Goal: Register for event/course

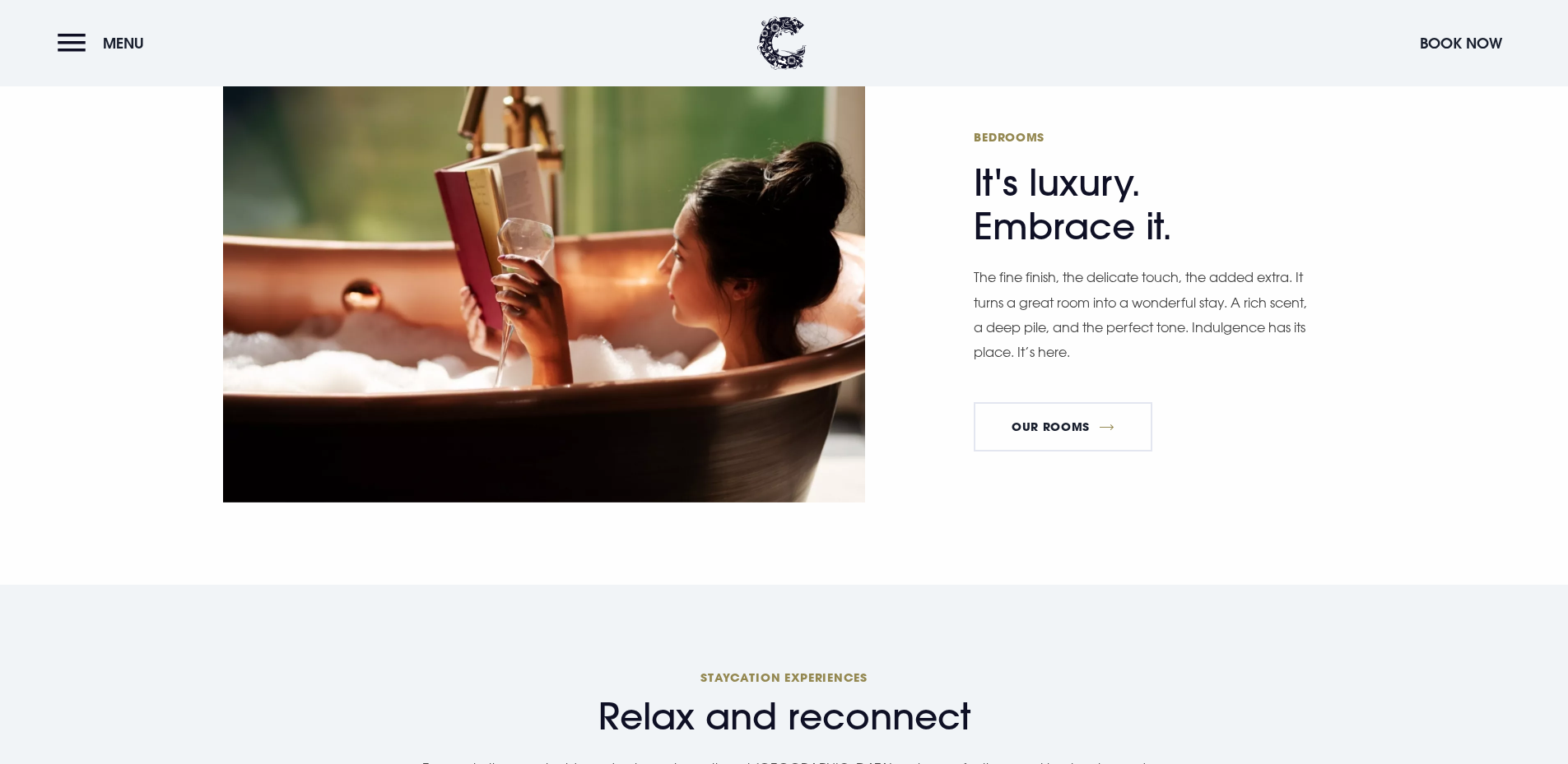
scroll to position [740, 0]
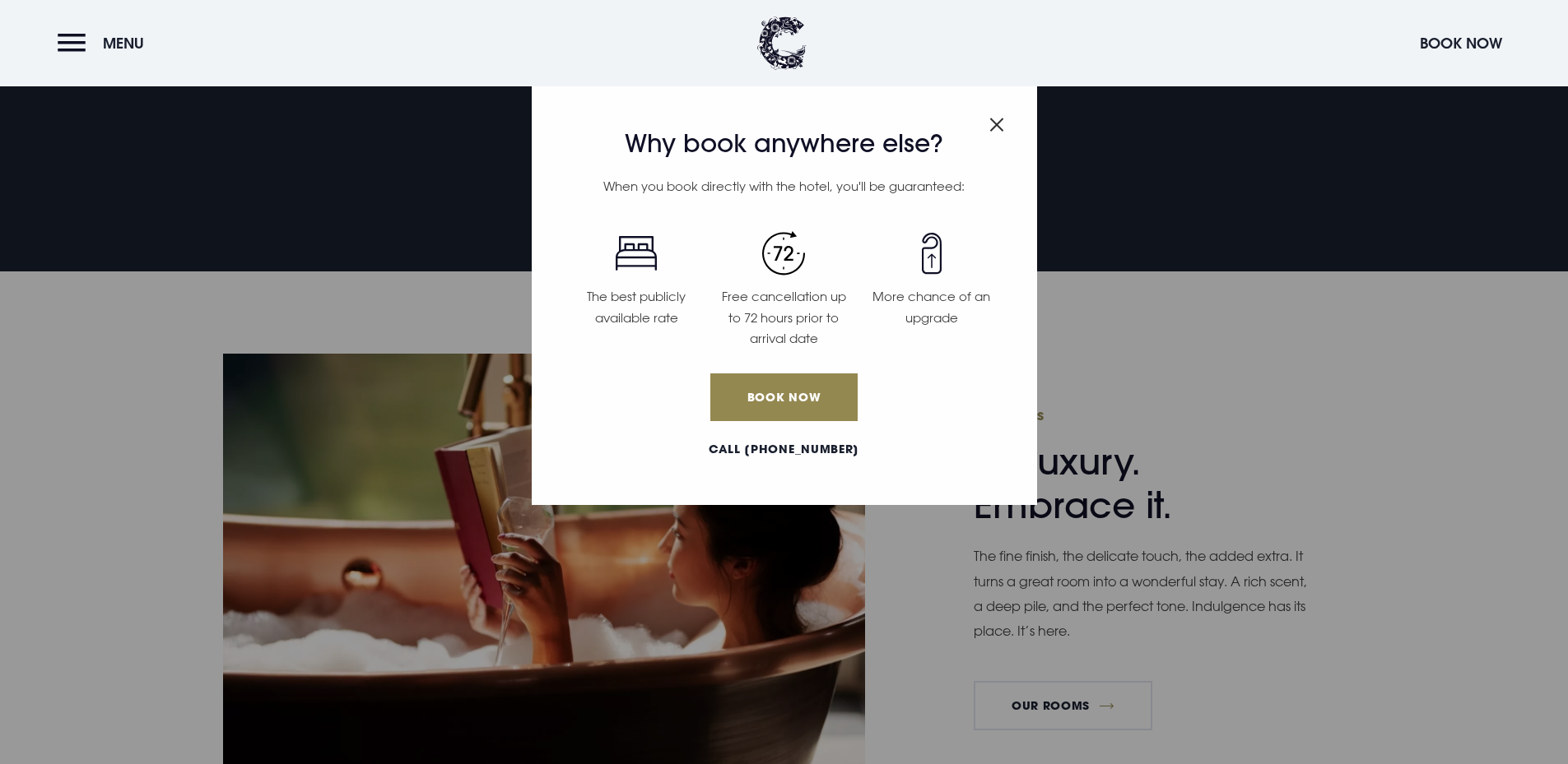
click at [990, 119] on img "Close modal" at bounding box center [996, 124] width 15 height 14
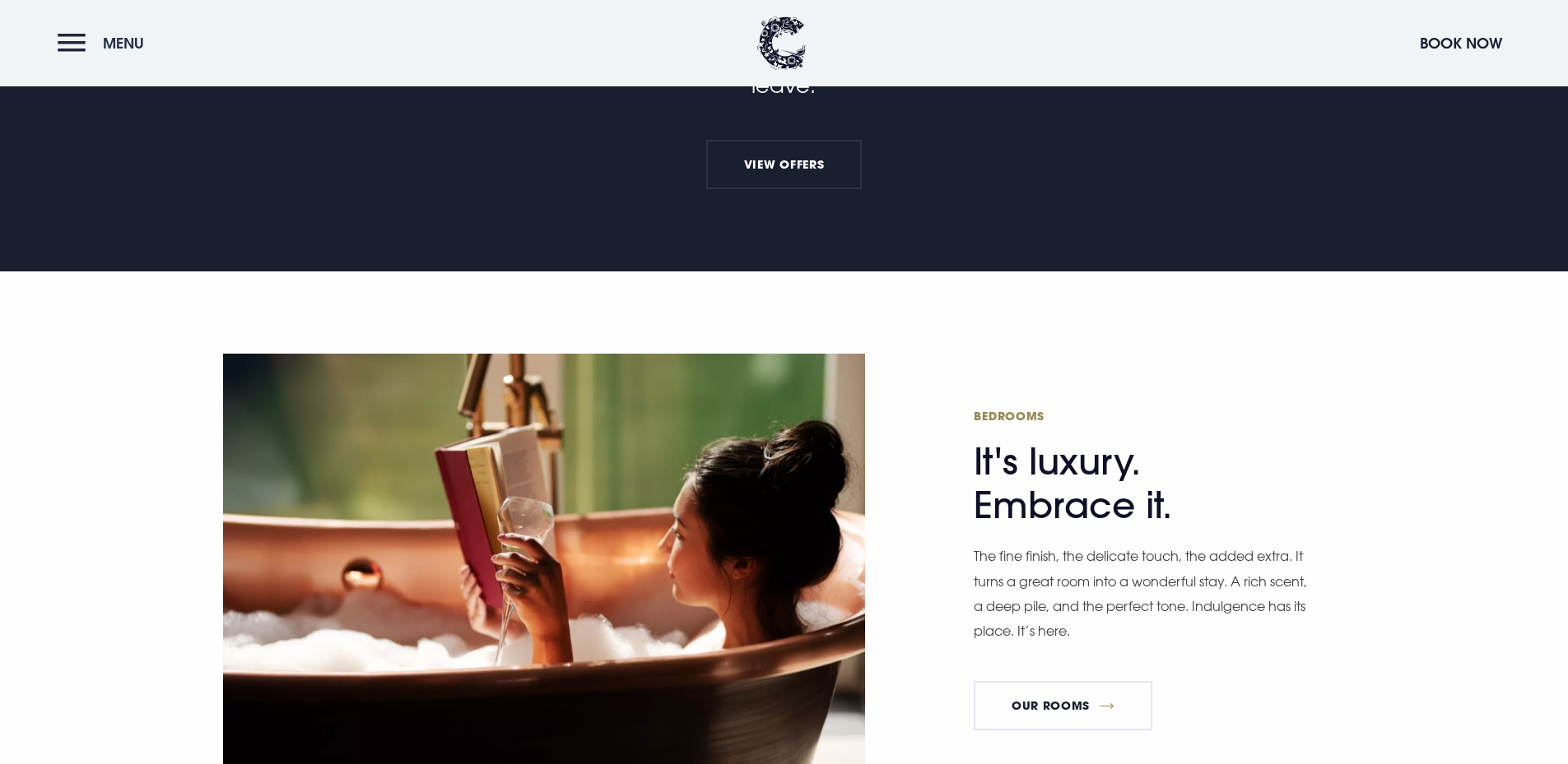
click at [87, 40] on button "Menu" at bounding box center [105, 43] width 95 height 35
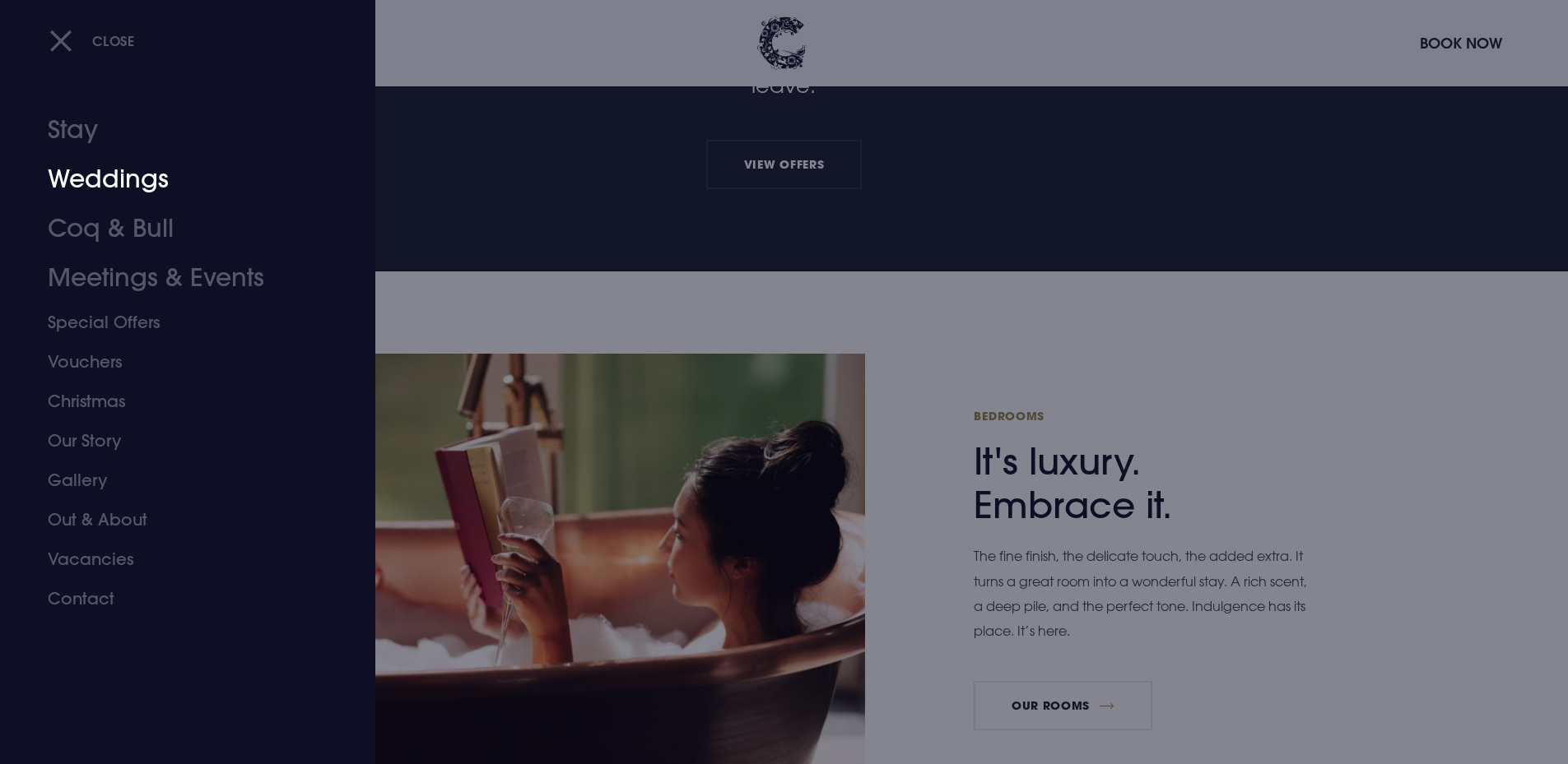
click at [144, 193] on link "Weddings" at bounding box center [177, 179] width 260 height 49
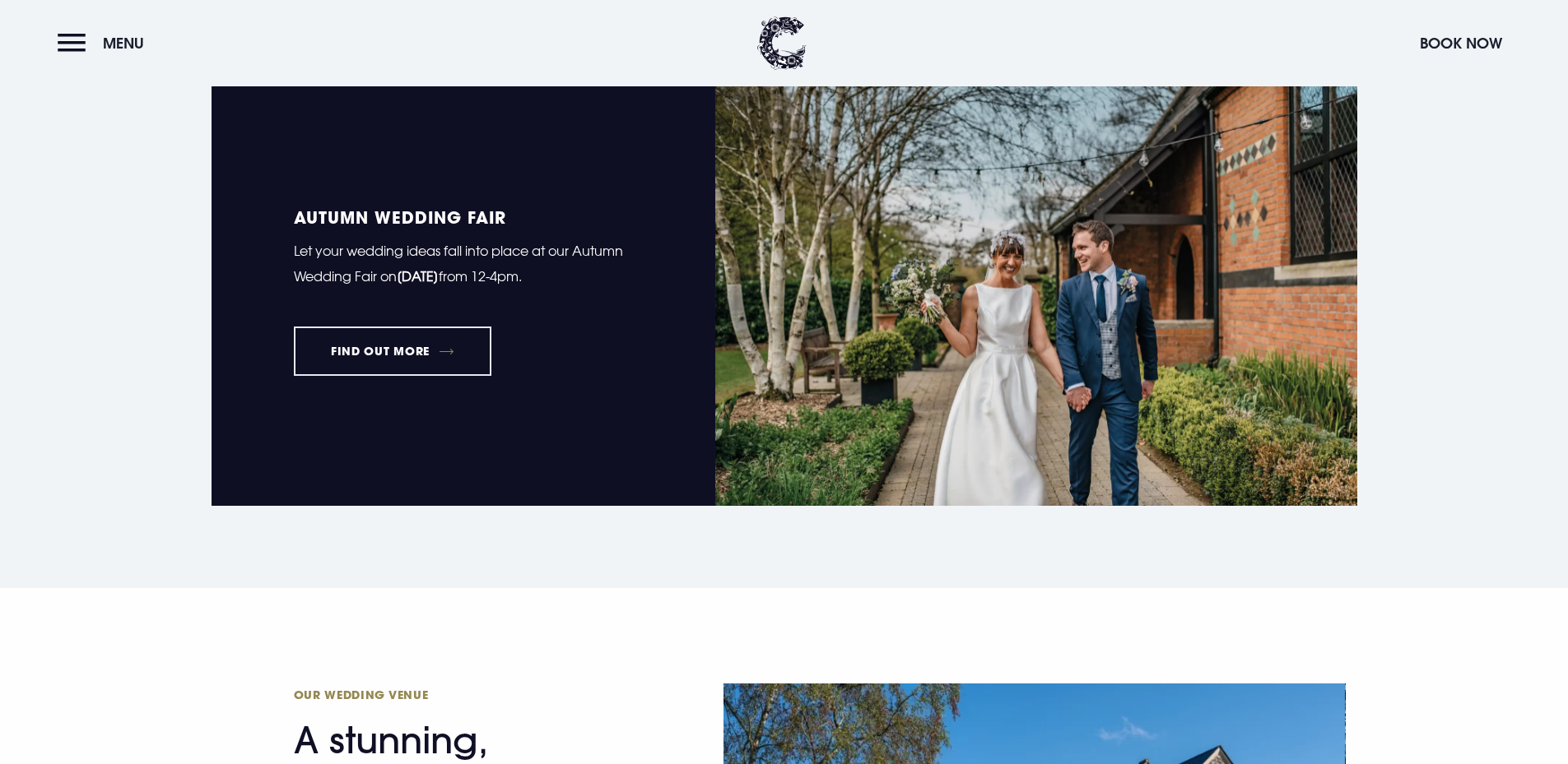
scroll to position [1234, 0]
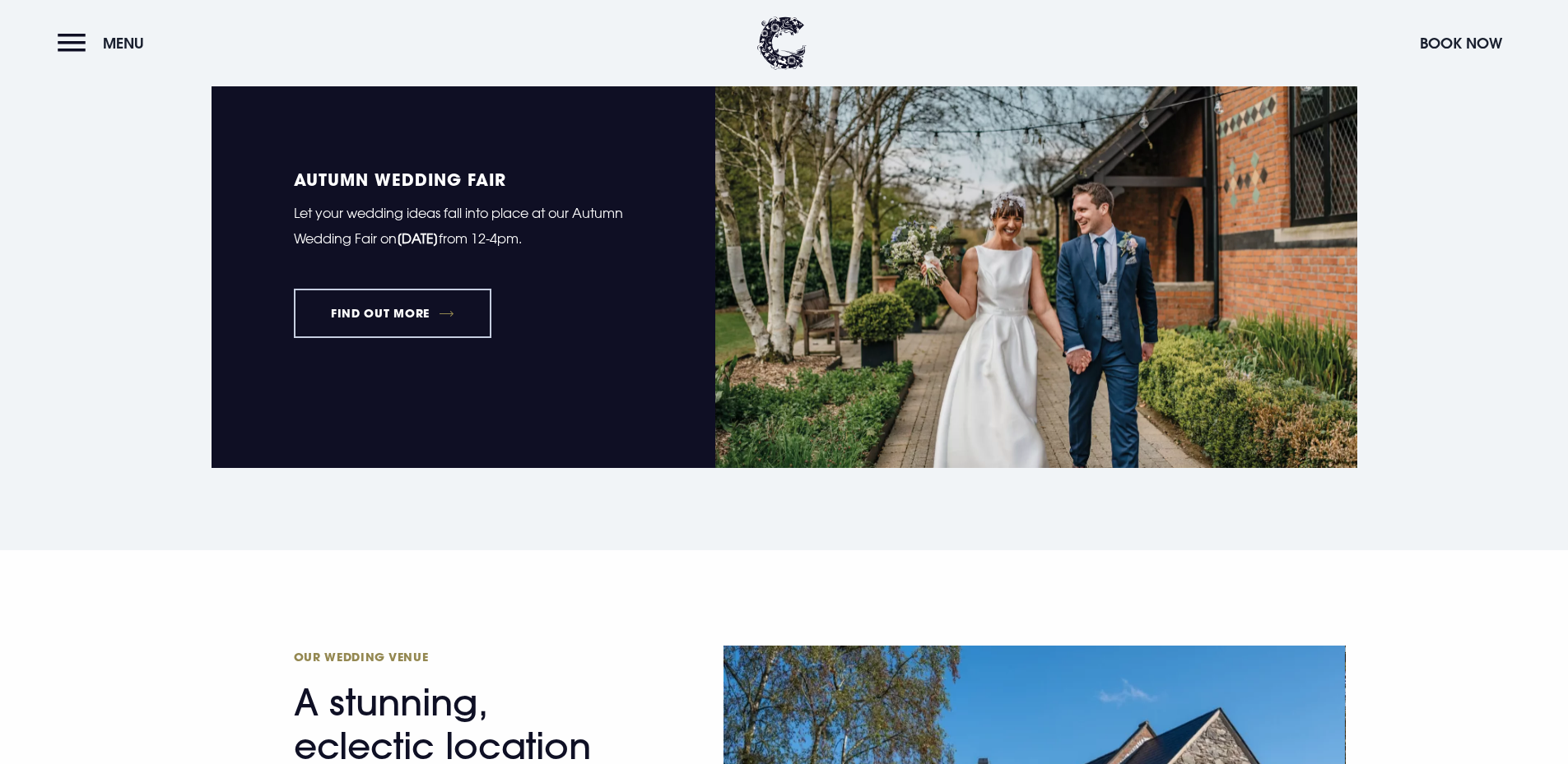
click at [393, 316] on link "FIND OUT MORE" at bounding box center [392, 314] width 198 height 49
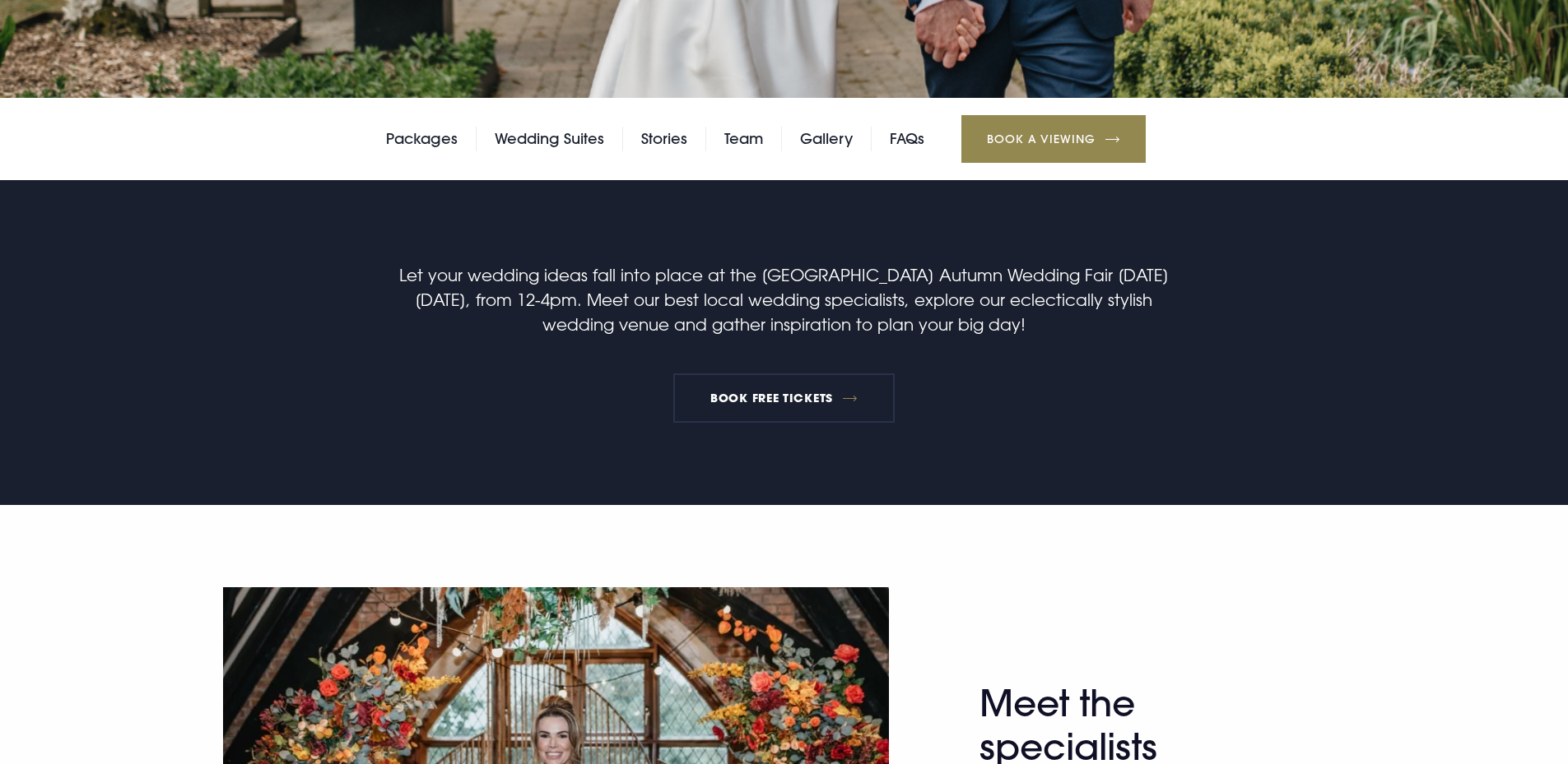
scroll to position [576, 0]
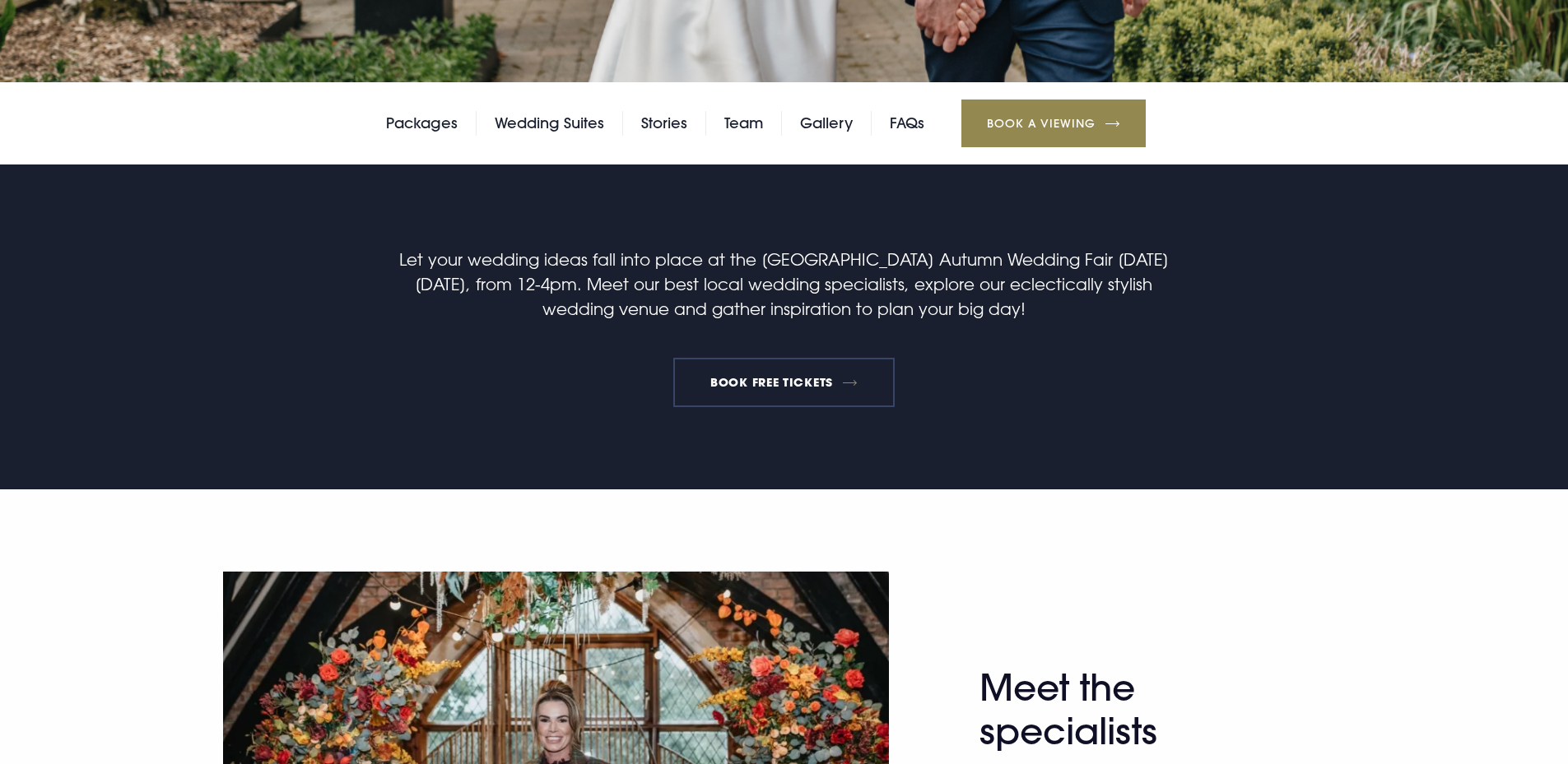
click at [828, 381] on link "BOOK FREE TICKETS" at bounding box center [784, 383] width 222 height 49
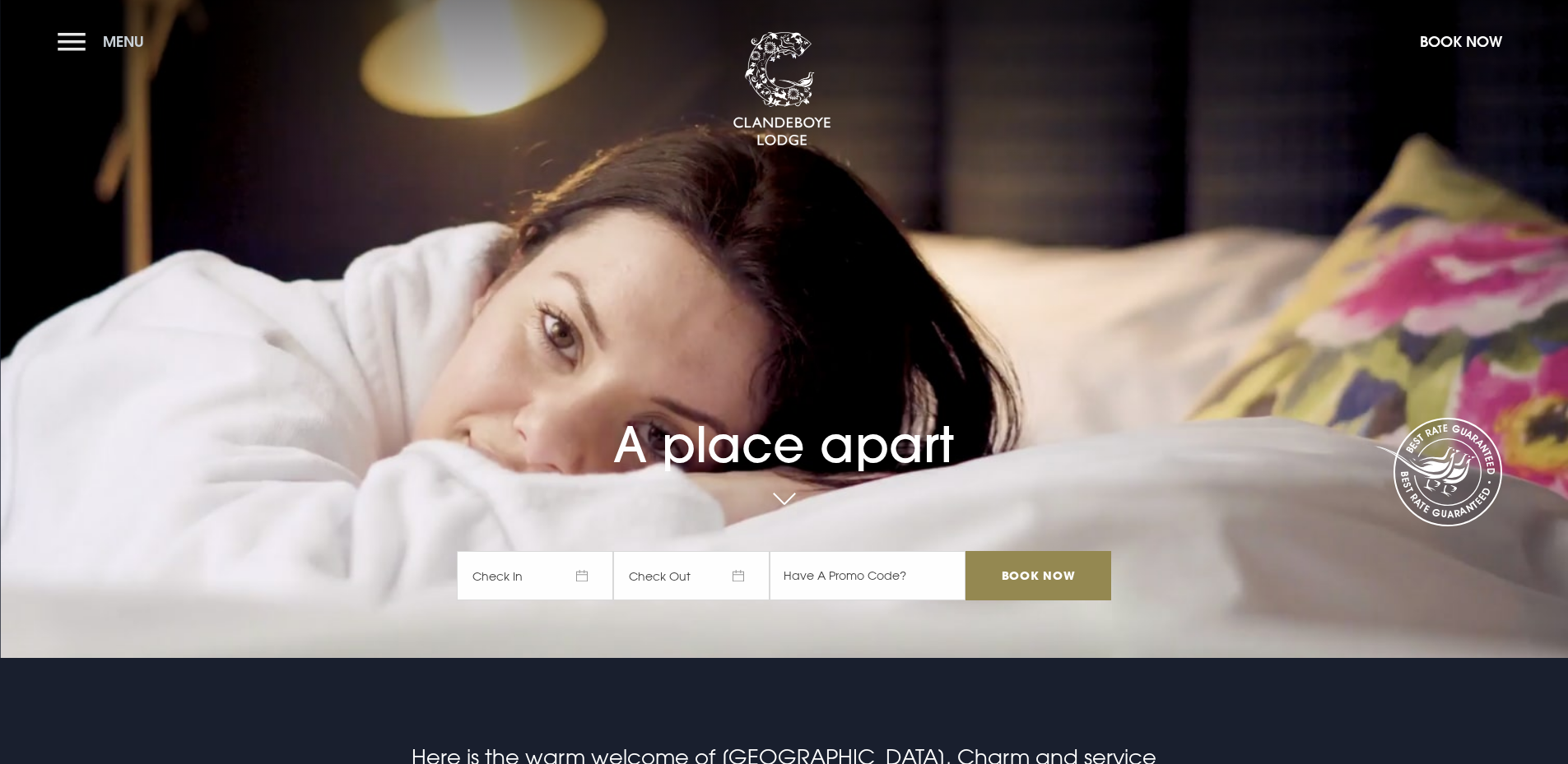
click at [60, 43] on button "Menu" at bounding box center [105, 41] width 95 height 35
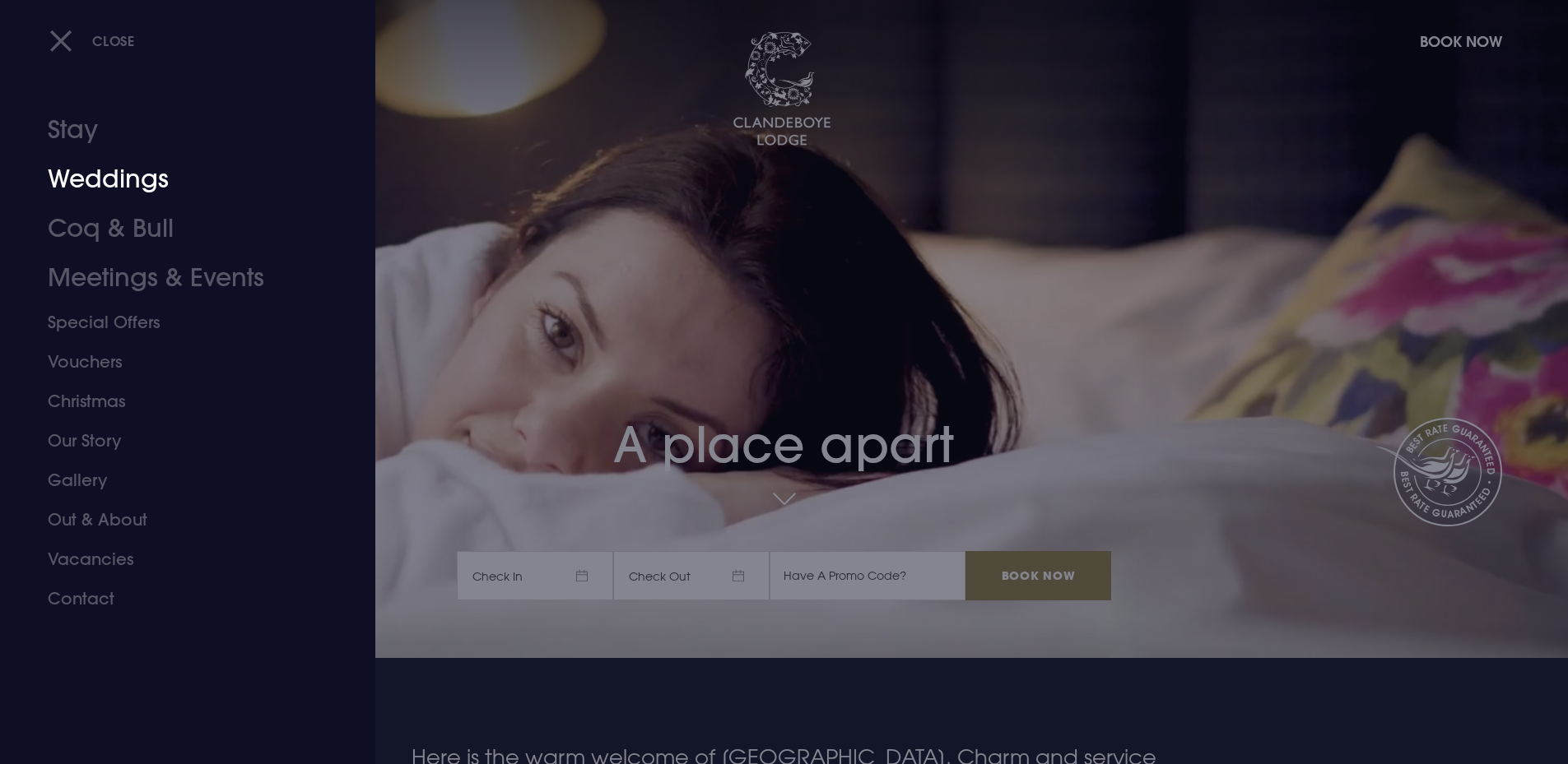
click at [114, 170] on link "Weddings" at bounding box center [177, 179] width 260 height 49
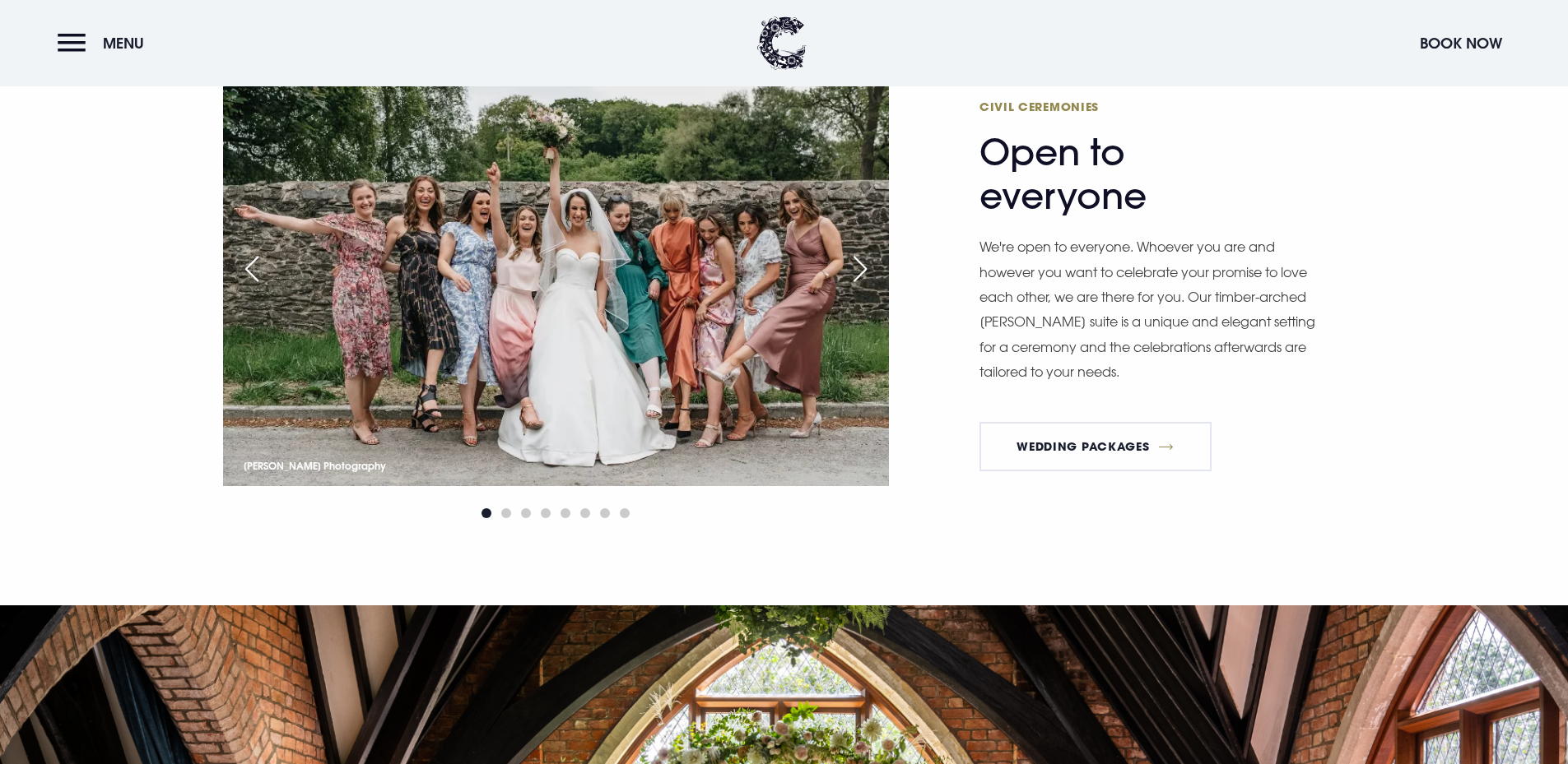
scroll to position [2468, 0]
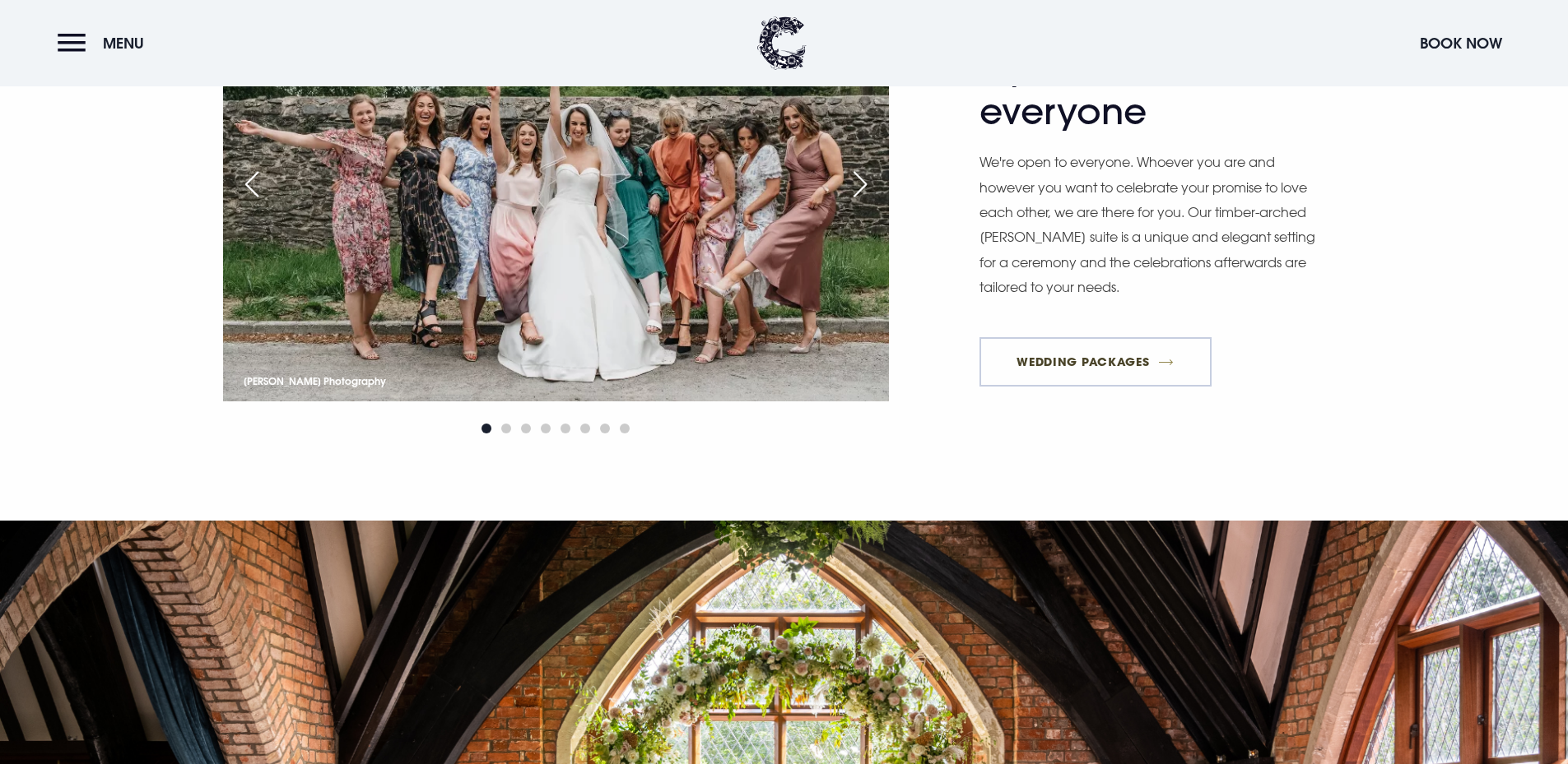
click at [1029, 367] on link "Wedding Packages" at bounding box center [1095, 362] width 232 height 49
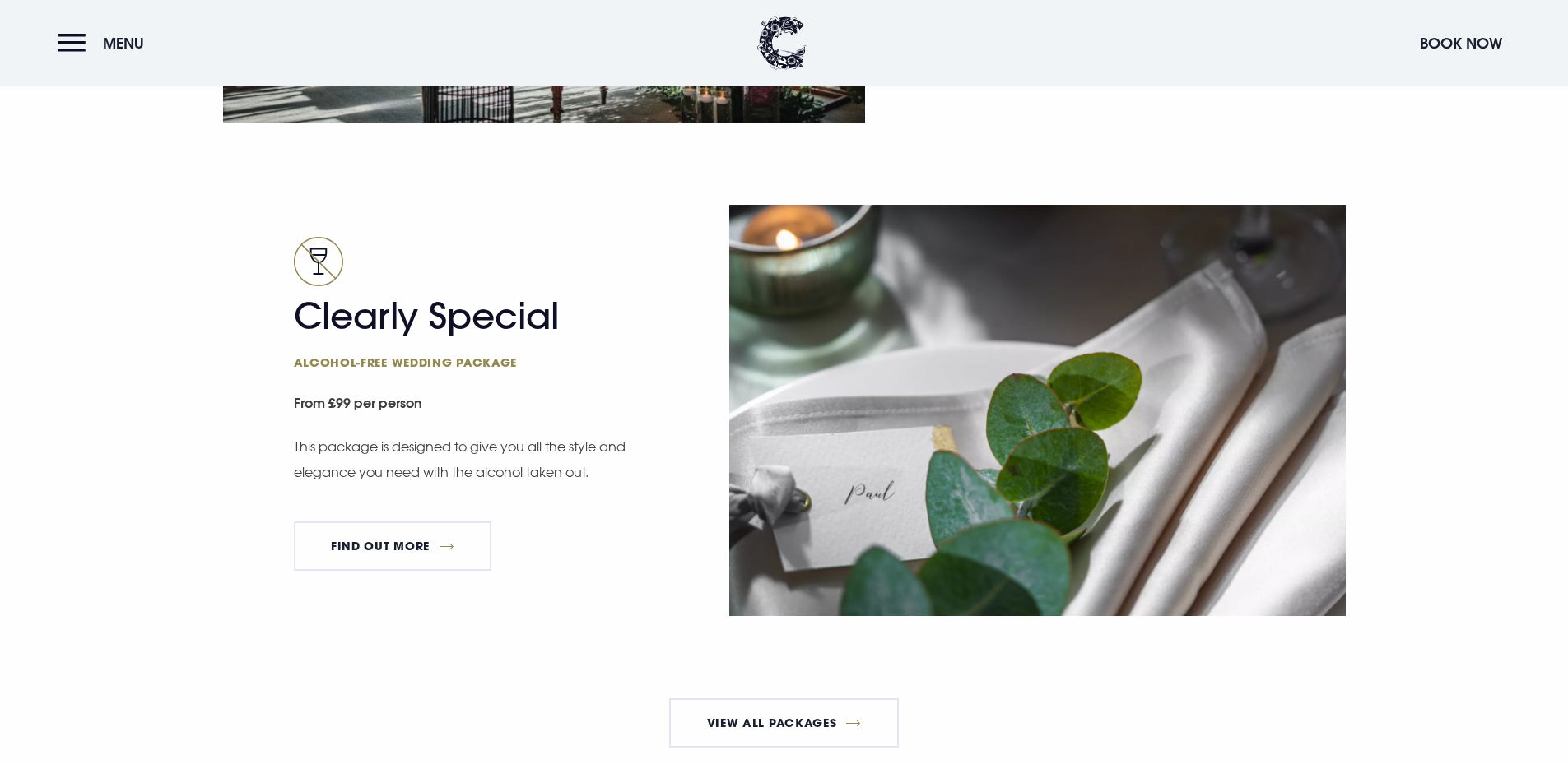
scroll to position [3208, 0]
